Goal: Find specific page/section: Find specific page/section

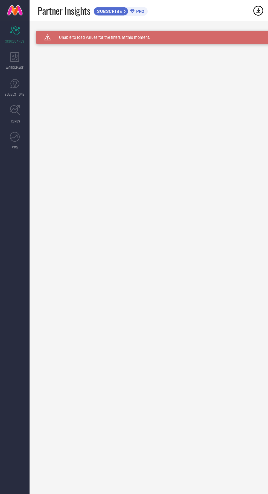
click at [19, 45] on div "WORKSPACE" at bounding box center [12, 51] width 25 height 22
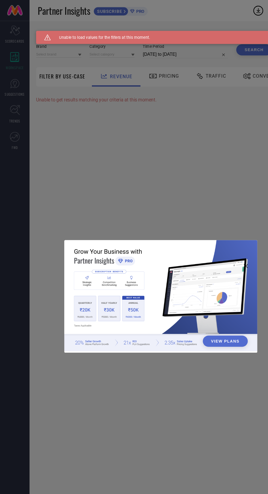
type input "1 STOP FASHION"
type input "All"
click at [121, 103] on div "View Plans" at bounding box center [134, 247] width 268 height 494
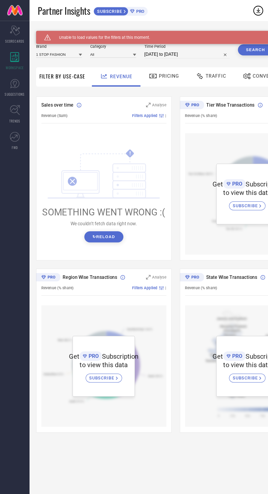
click at [94, 197] on button "↻ Reload" at bounding box center [86, 197] width 33 height 9
